Goal: Navigation & Orientation: Find specific page/section

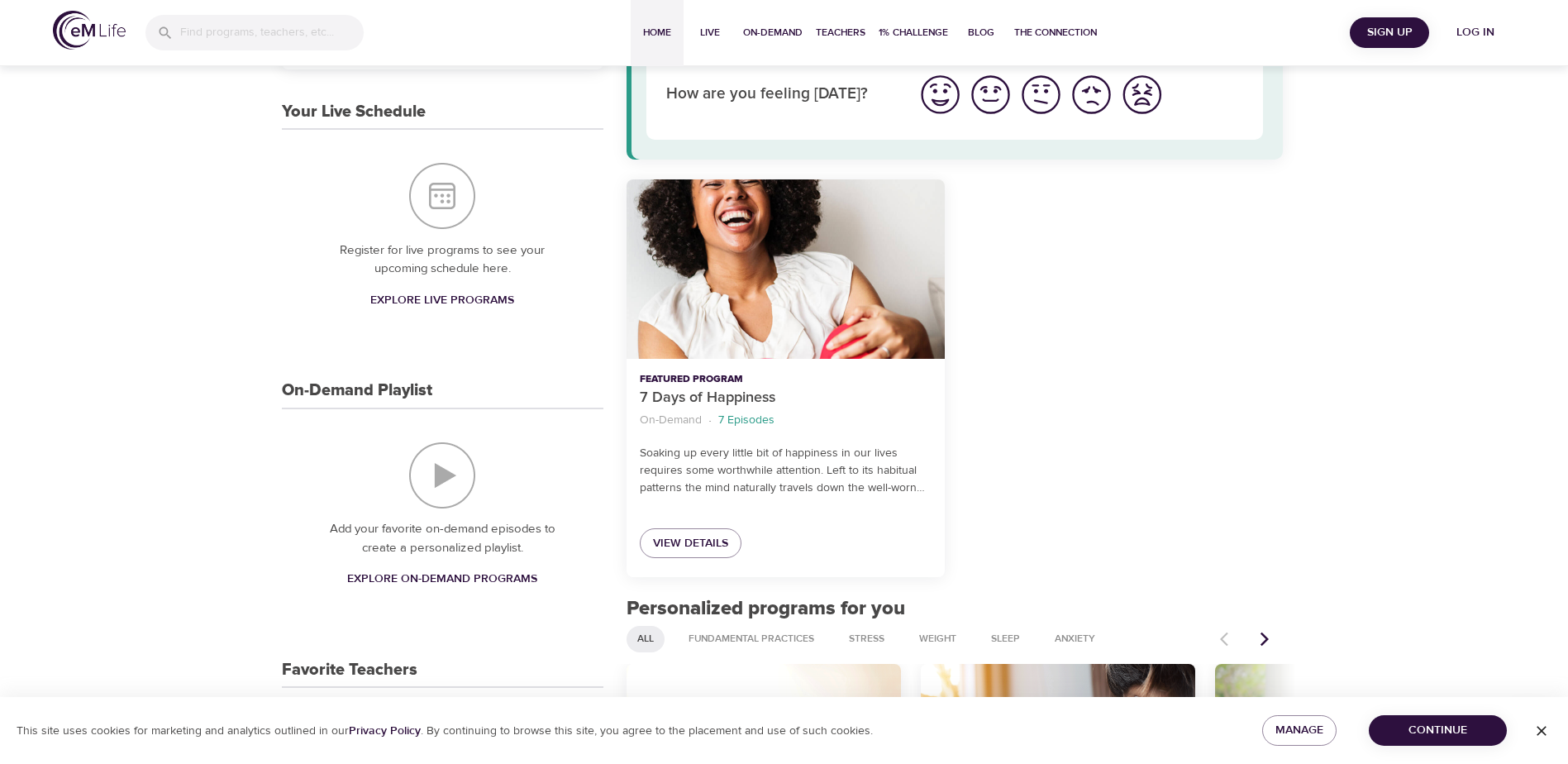
scroll to position [744, 0]
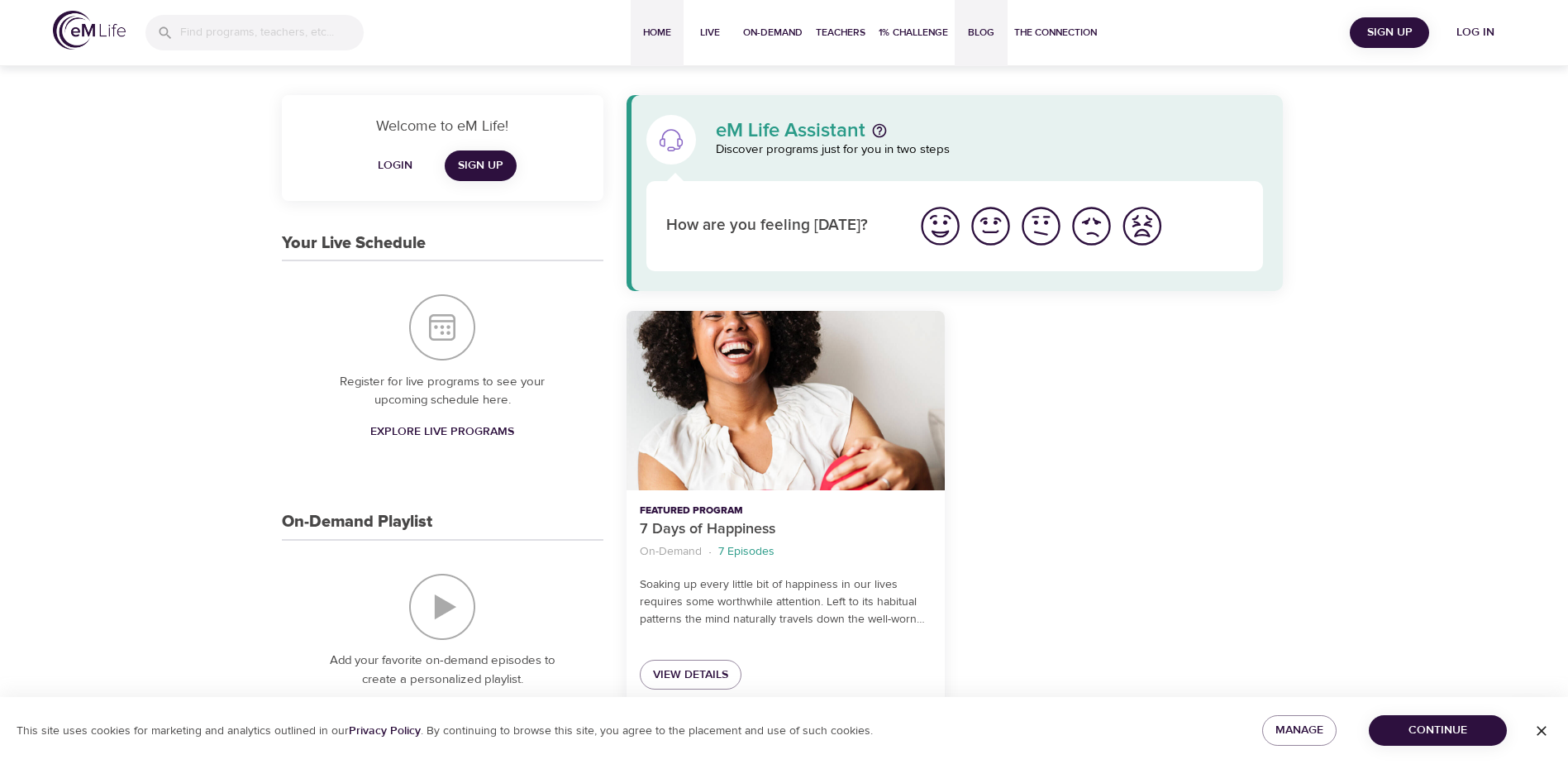
click at [987, 34] on span "Blog" at bounding box center [981, 33] width 40 height 17
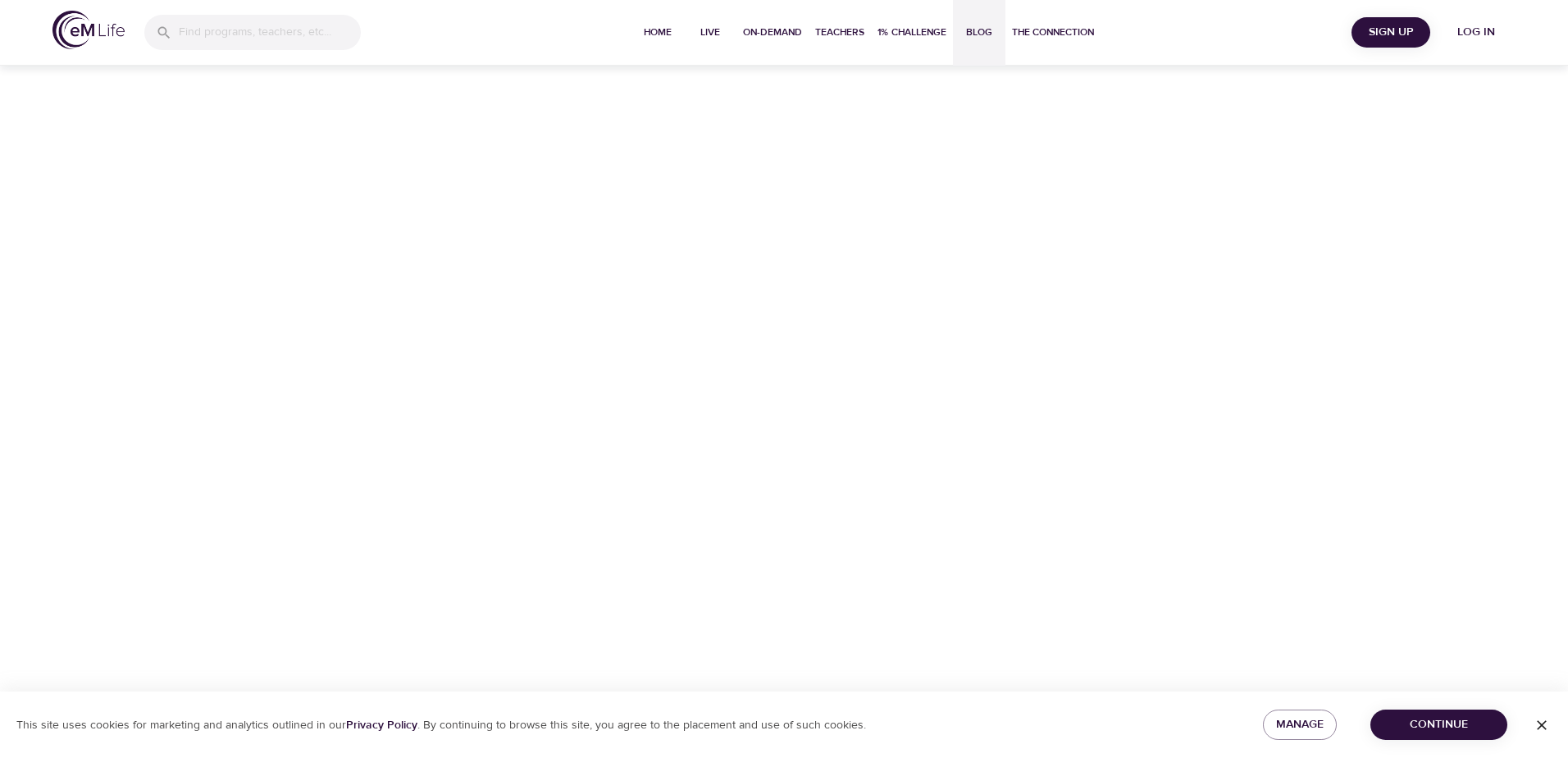
click at [72, 31] on img at bounding box center [88, 29] width 72 height 39
